Goal: Obtain resource: Download file/media

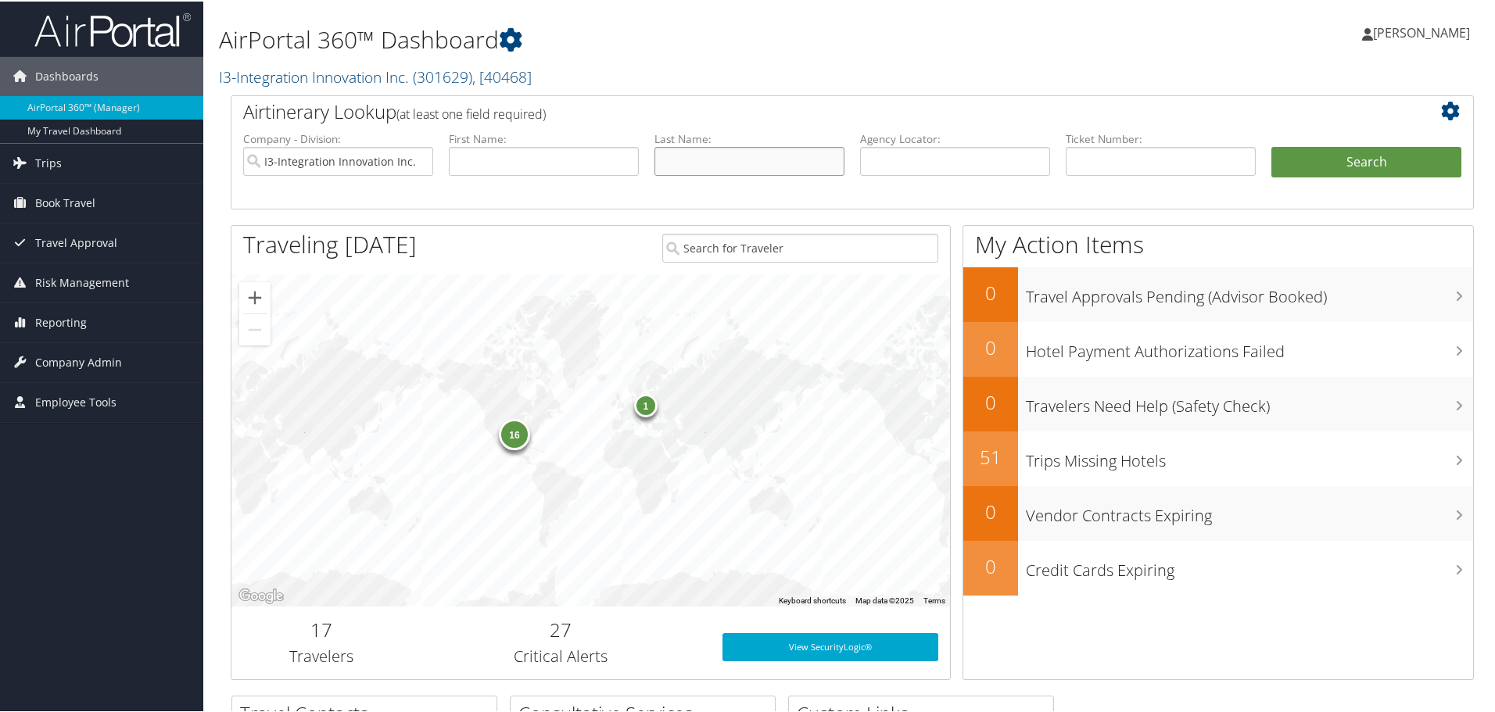
click at [710, 149] on input "text" at bounding box center [749, 159] width 190 height 29
type input "lane"
click at [1271, 145] on button "Search" at bounding box center [1366, 160] width 190 height 31
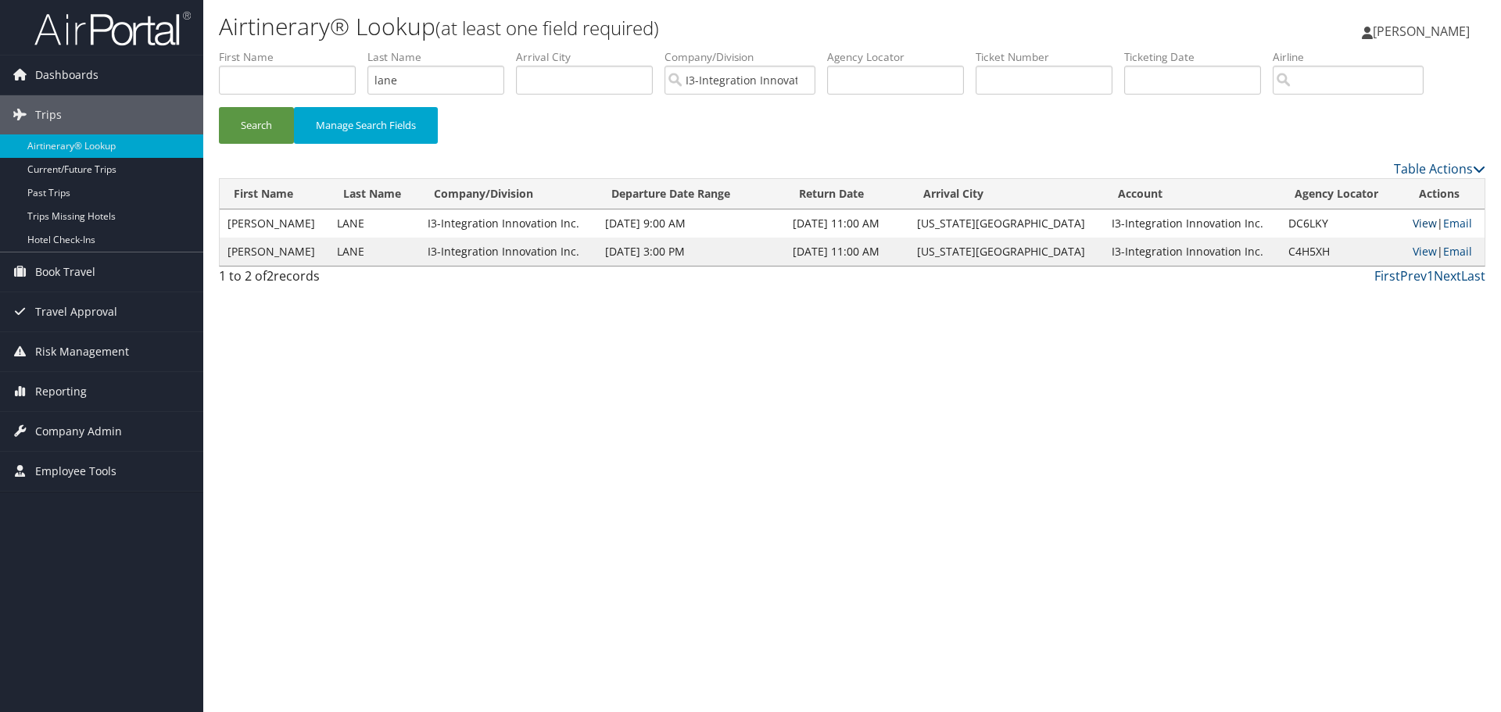
click at [1421, 221] on link "View" at bounding box center [1425, 223] width 24 height 15
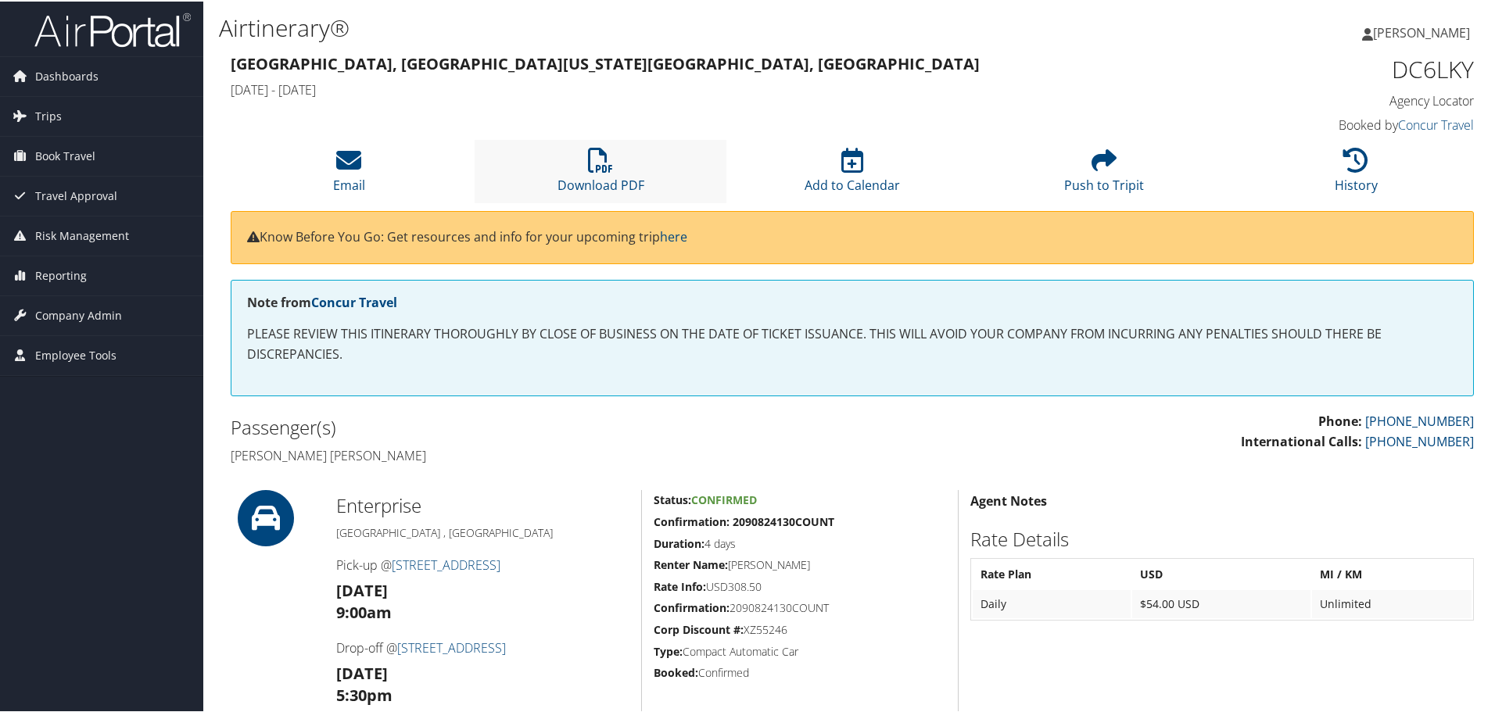
click at [563, 166] on li "Download PDF" at bounding box center [601, 169] width 252 height 63
